Goal: Task Accomplishment & Management: Complete application form

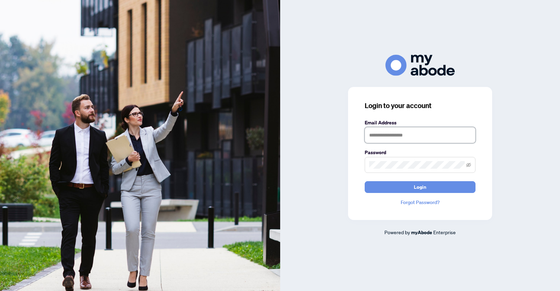
click at [397, 133] on input "text" at bounding box center [419, 135] width 111 height 16
click at [389, 137] on input "**********" at bounding box center [419, 135] width 111 height 16
click at [392, 135] on input "**********" at bounding box center [419, 135] width 111 height 16
type input "**********"
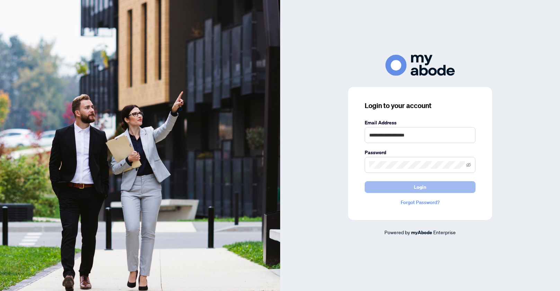
click at [405, 185] on button "Login" at bounding box center [419, 187] width 111 height 12
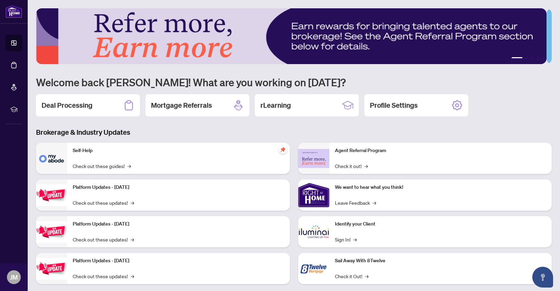
click at [64, 107] on h2 "Deal Processing" at bounding box center [67, 105] width 51 height 10
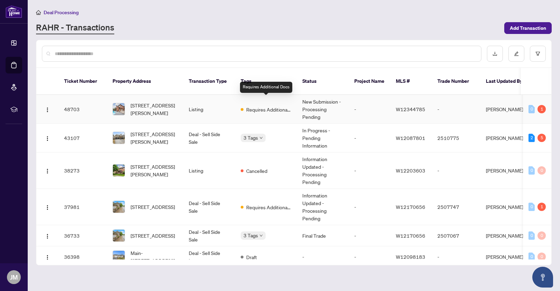
click at [269, 106] on span "Requires Additional Docs" at bounding box center [268, 110] width 45 height 8
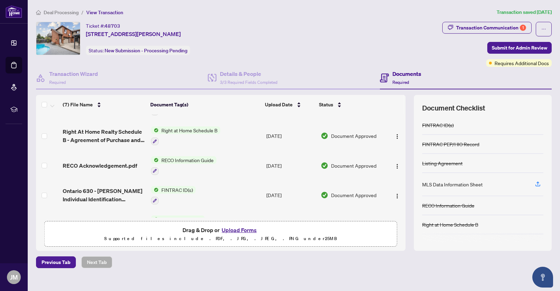
scroll to position [106, 0]
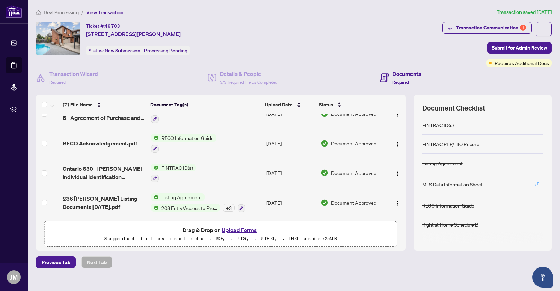
click at [534, 183] on icon "button" at bounding box center [537, 184] width 6 height 6
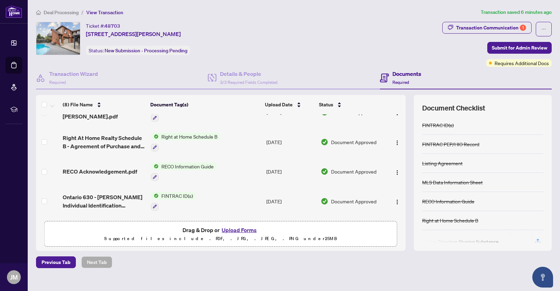
click at [398, 130] on td at bounding box center [395, 142] width 19 height 30
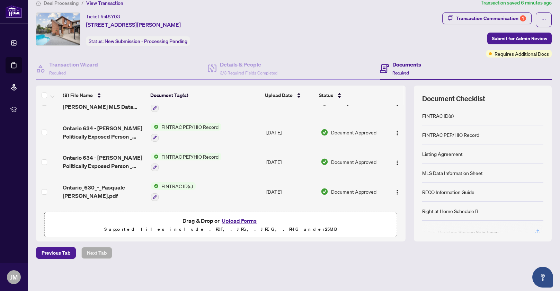
scroll to position [0, 0]
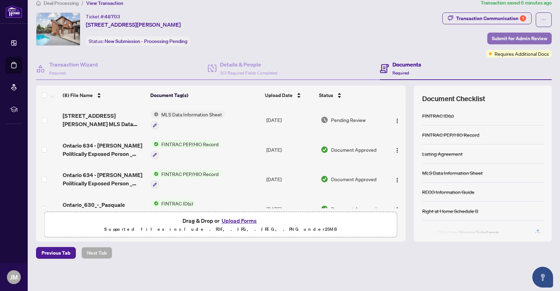
click at [525, 36] on span "Submit for Admin Review" at bounding box center [518, 38] width 55 height 11
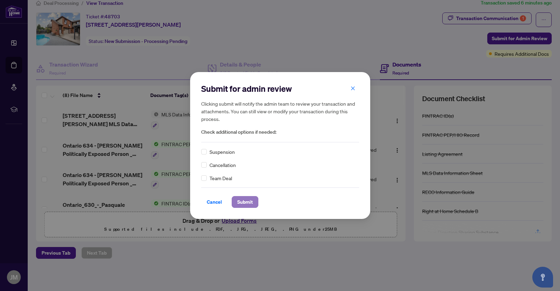
click at [247, 201] on span "Submit" at bounding box center [245, 201] width 16 height 11
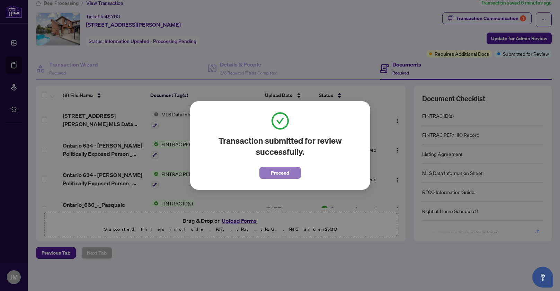
click at [290, 172] on button "Proceed" at bounding box center [280, 173] width 42 height 12
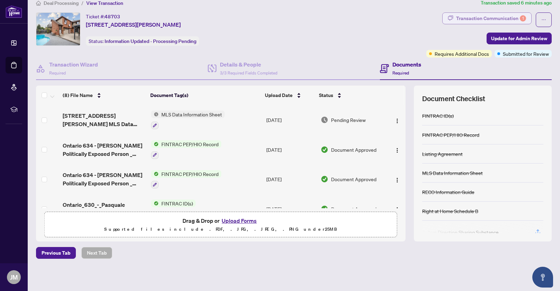
click at [495, 17] on div "Transaction Communication 1" at bounding box center [491, 18] width 70 height 11
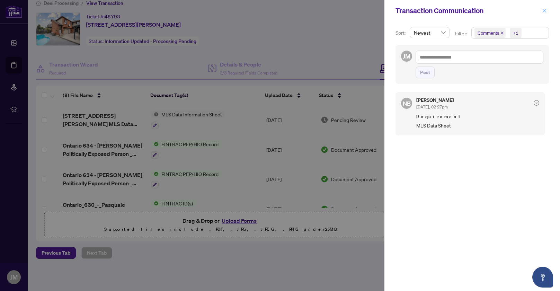
click at [545, 10] on icon "close" at bounding box center [544, 11] width 4 height 4
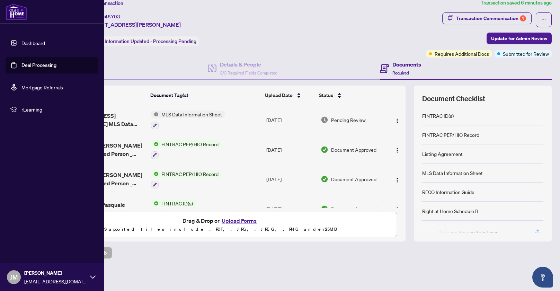
click at [18, 281] on span "JM" at bounding box center [14, 277] width 8 height 10
click at [21, 237] on span "Logout" at bounding box center [28, 235] width 16 height 11
